Goal: Information Seeking & Learning: Learn about a topic

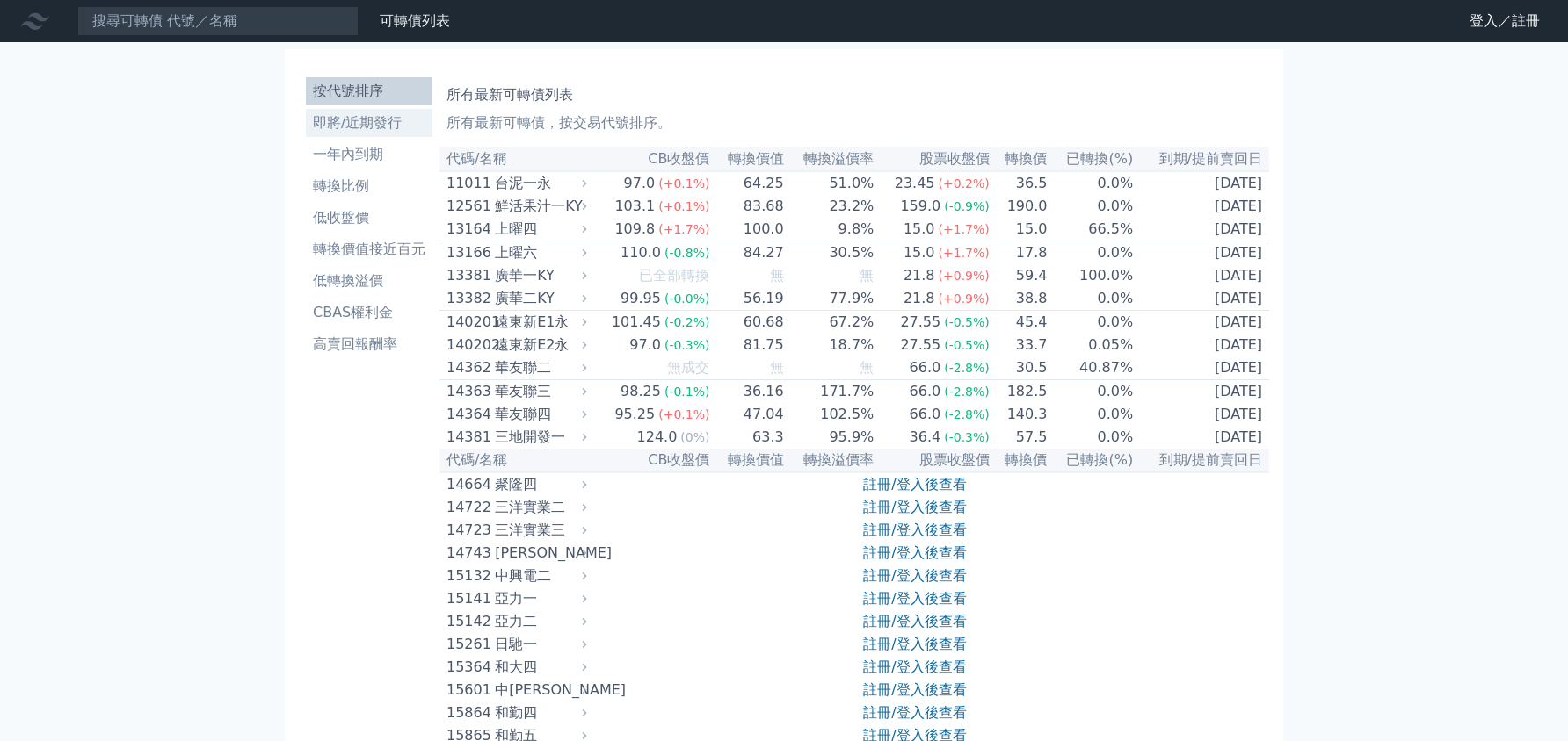
click at [348, 133] on li "即將/近期發行" at bounding box center [369, 122] width 127 height 21
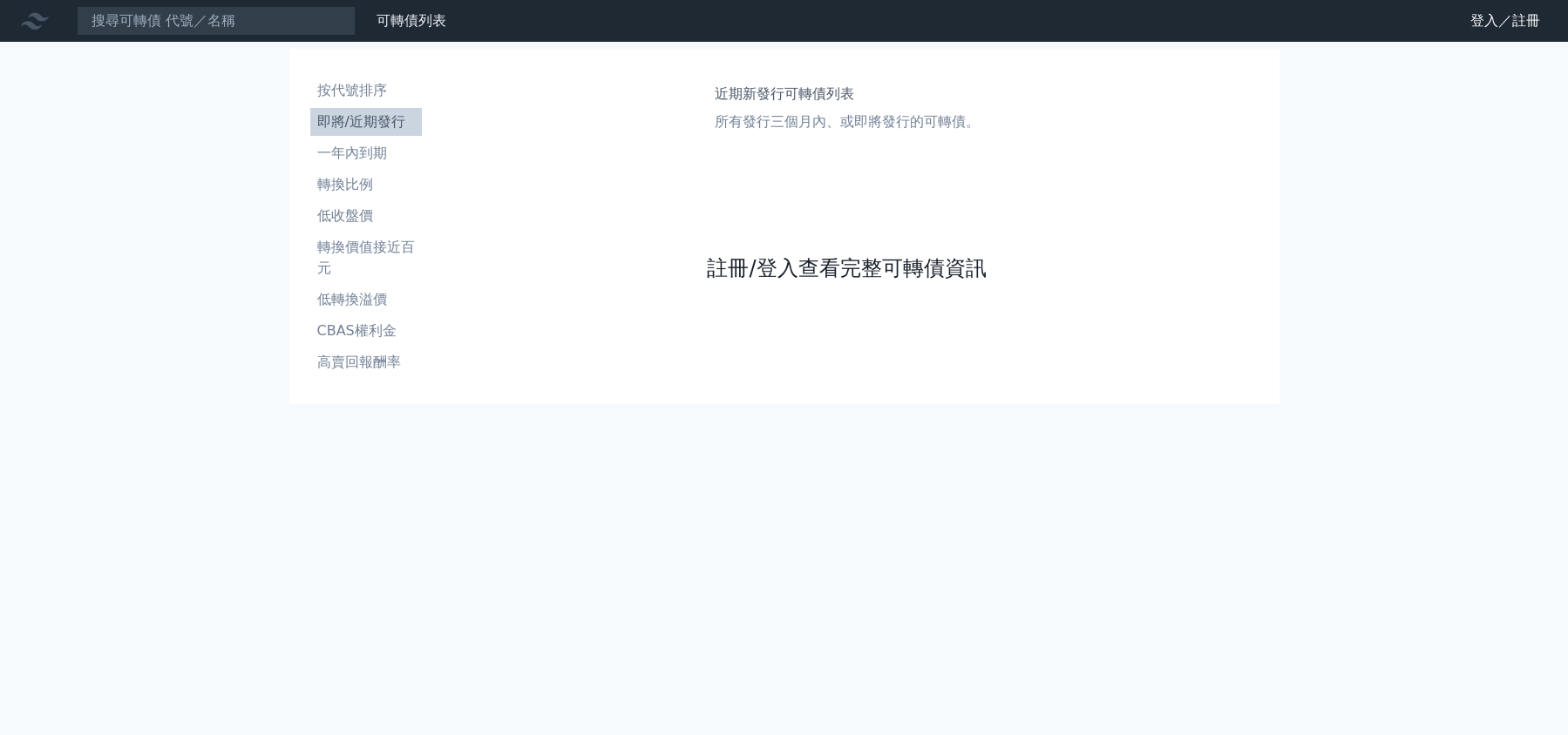
click at [725, 266] on link "註冊/登入查看完整可轉債資訊" at bounding box center [846, 269] width 279 height 28
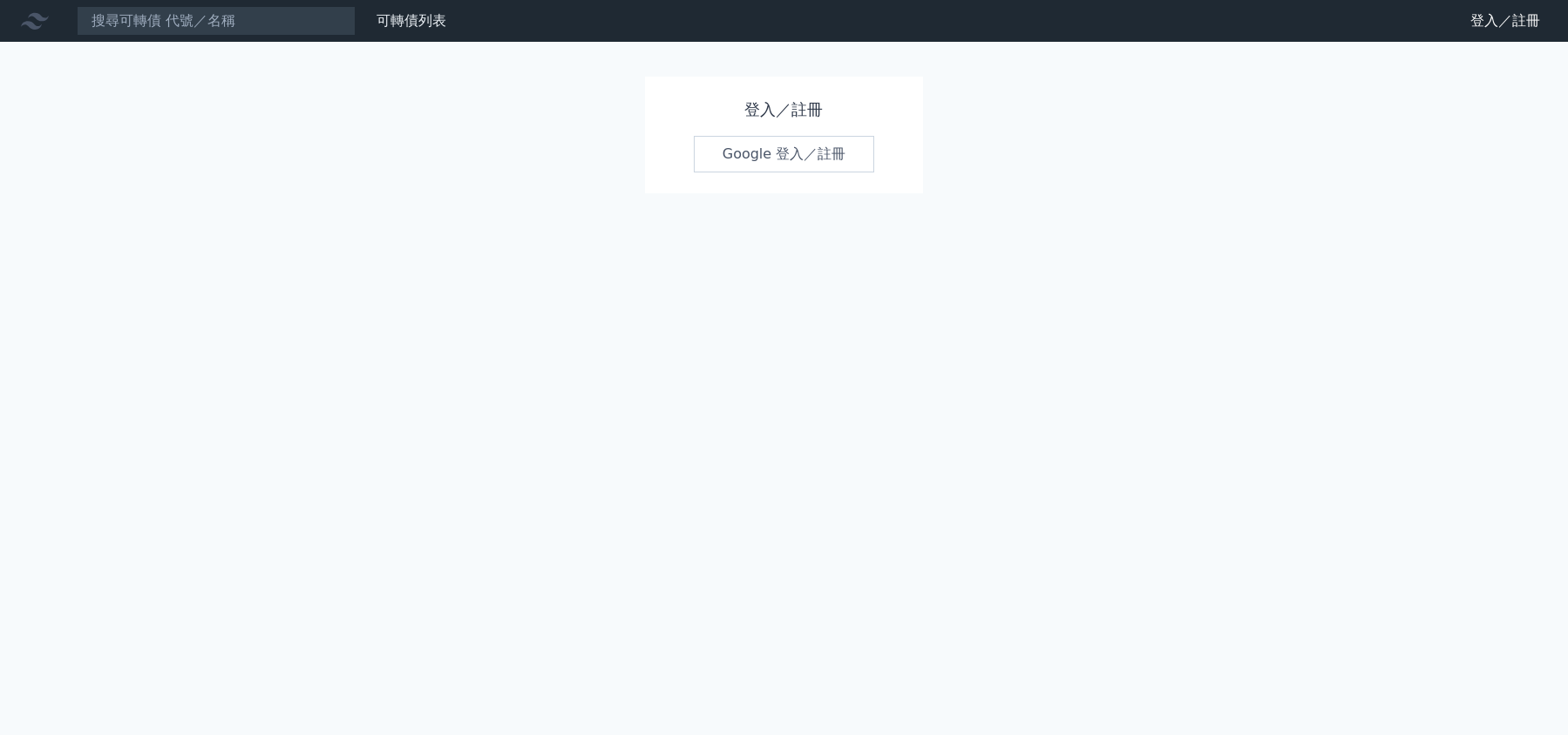
click at [737, 162] on link "Google 登入／註冊" at bounding box center [784, 153] width 181 height 36
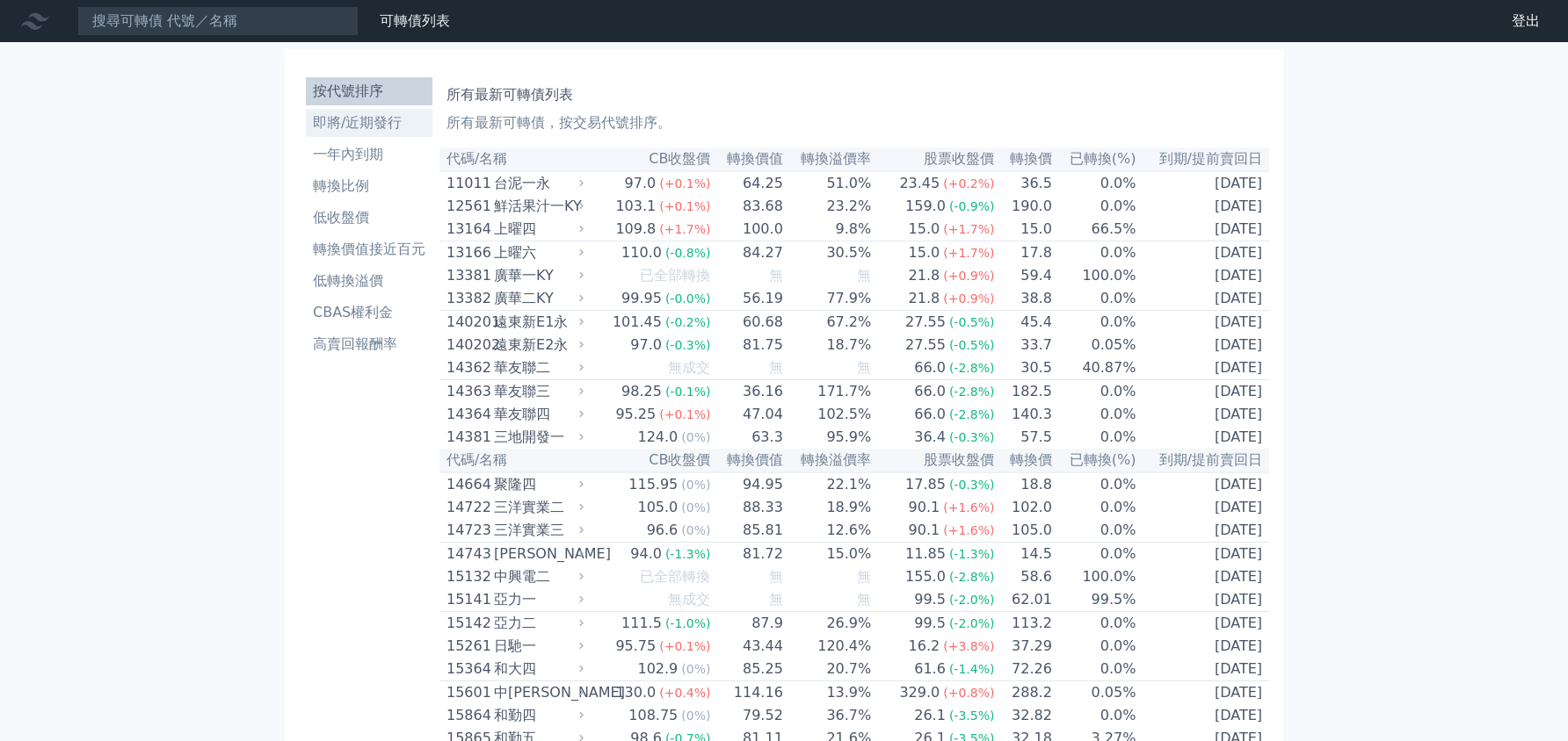
click at [372, 129] on li "即將/近期發行" at bounding box center [369, 122] width 127 height 21
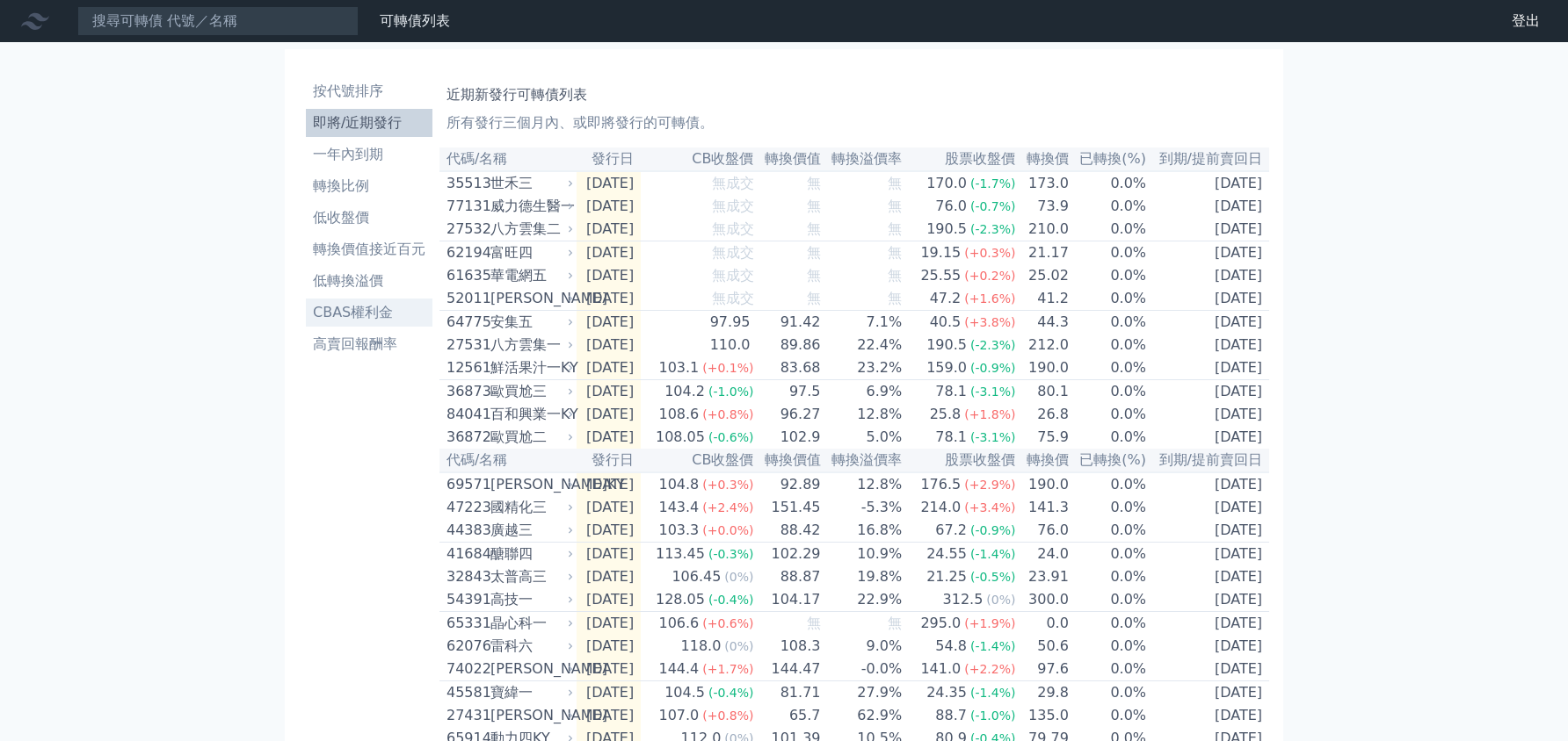
click at [343, 308] on li "CBAS權利金" at bounding box center [369, 312] width 127 height 21
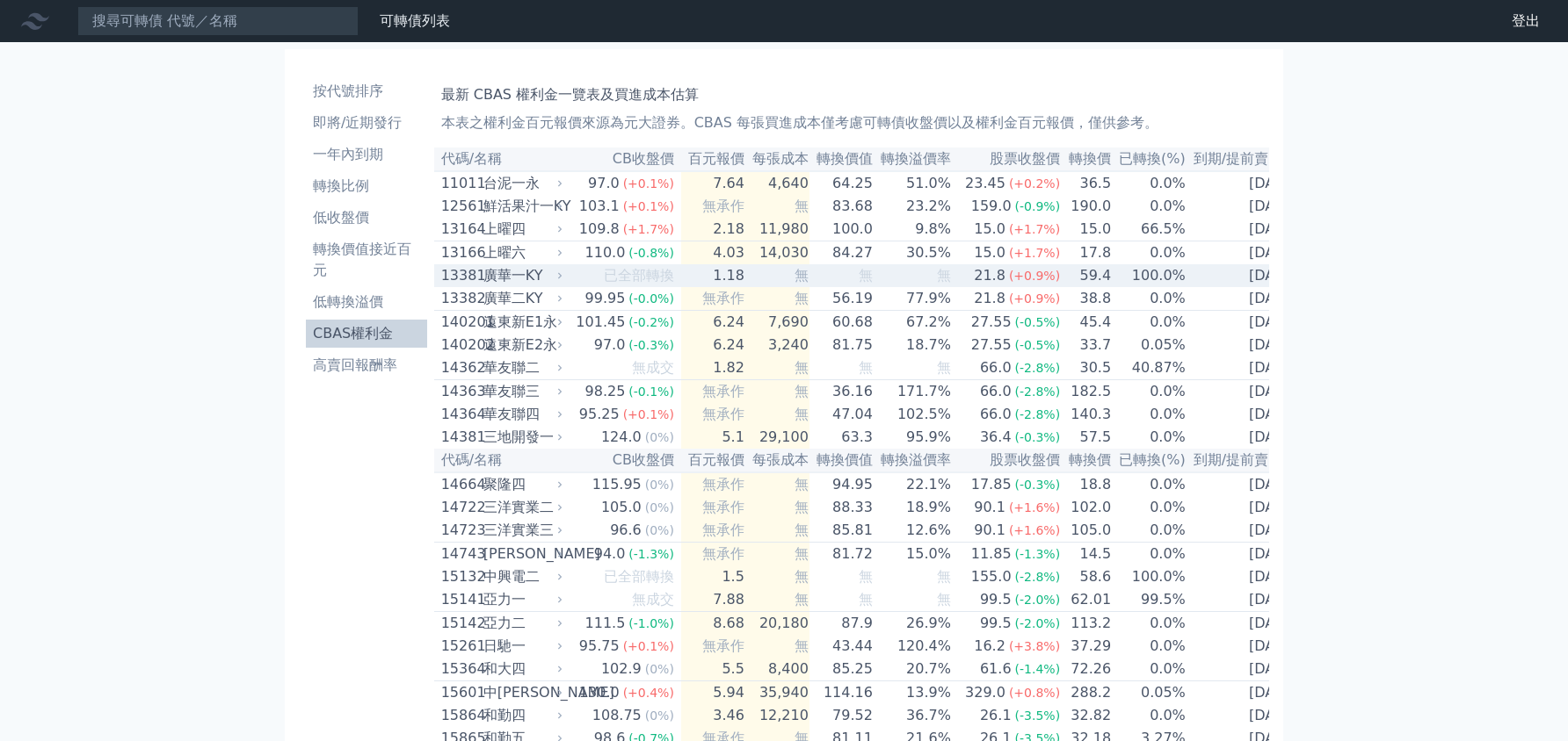
scroll to position [0, 5]
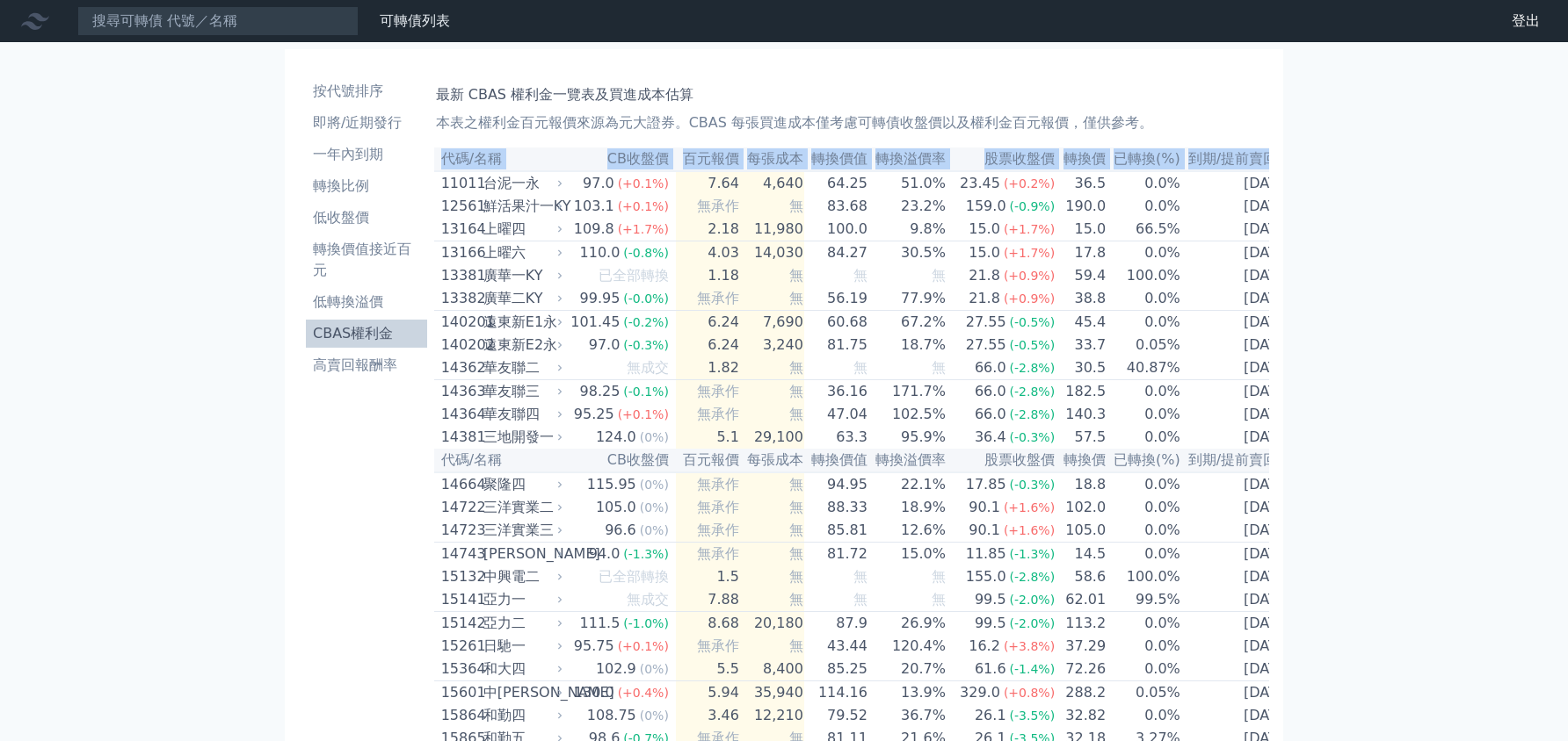
drag, startPoint x: 448, startPoint y: 184, endPoint x: 1306, endPoint y: 281, distance: 863.5
copy table "代碼/名稱 CB收盤價 百元報價 每張成本 轉換價值 轉換溢價率 股票收盤價 轉換價 已轉換(%) 到期/提前賣回日"
